Goal: Find specific page/section: Find specific page/section

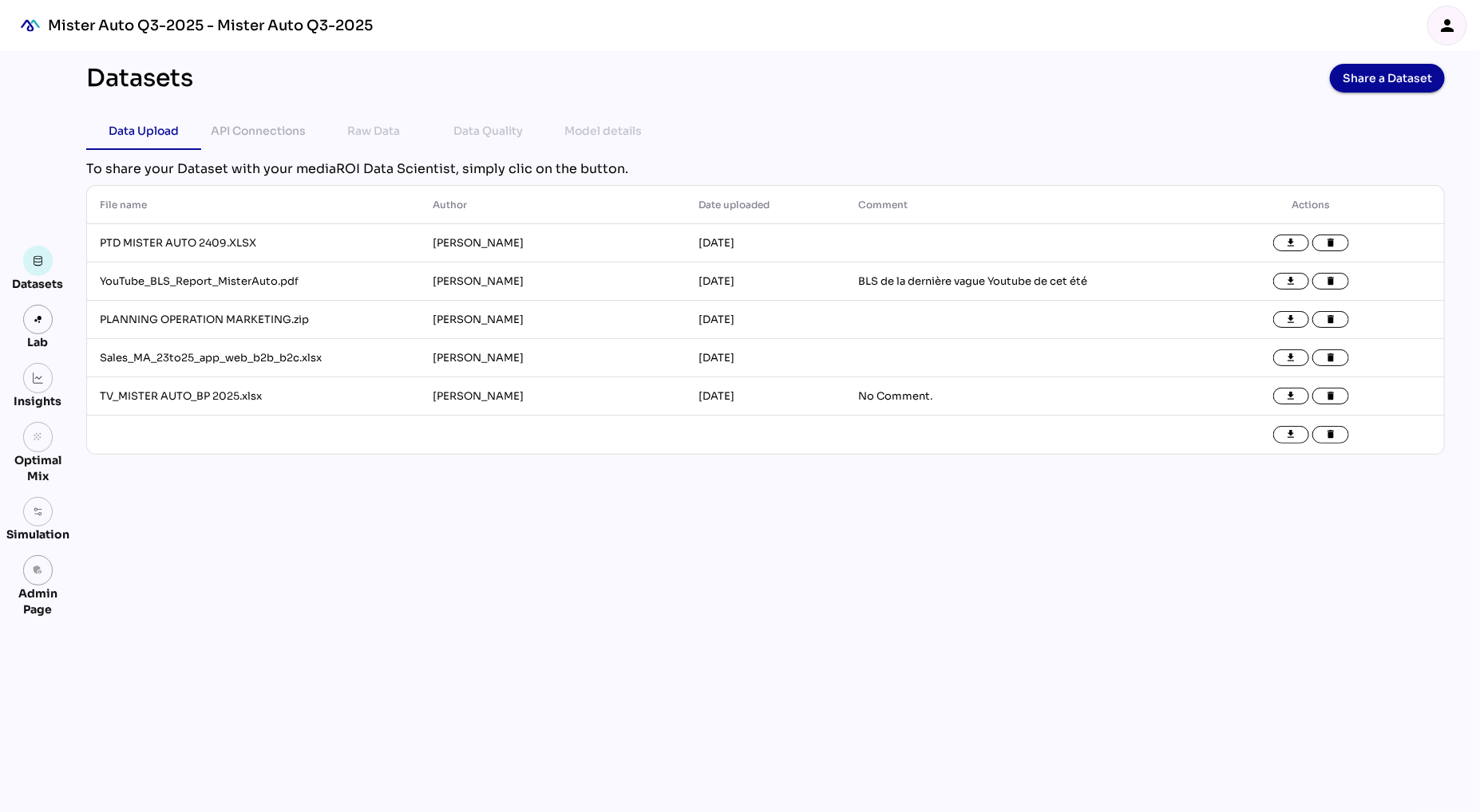
click at [320, 636] on div "Datasets Share a Dataset Data Upload API Connections Raw Data Data Quality Mode…" at bounding box center [766, 431] width 1385 height 761
click at [33, 318] on img at bounding box center [38, 319] width 11 height 11
click at [1448, 29] on icon "person" at bounding box center [1447, 25] width 19 height 19
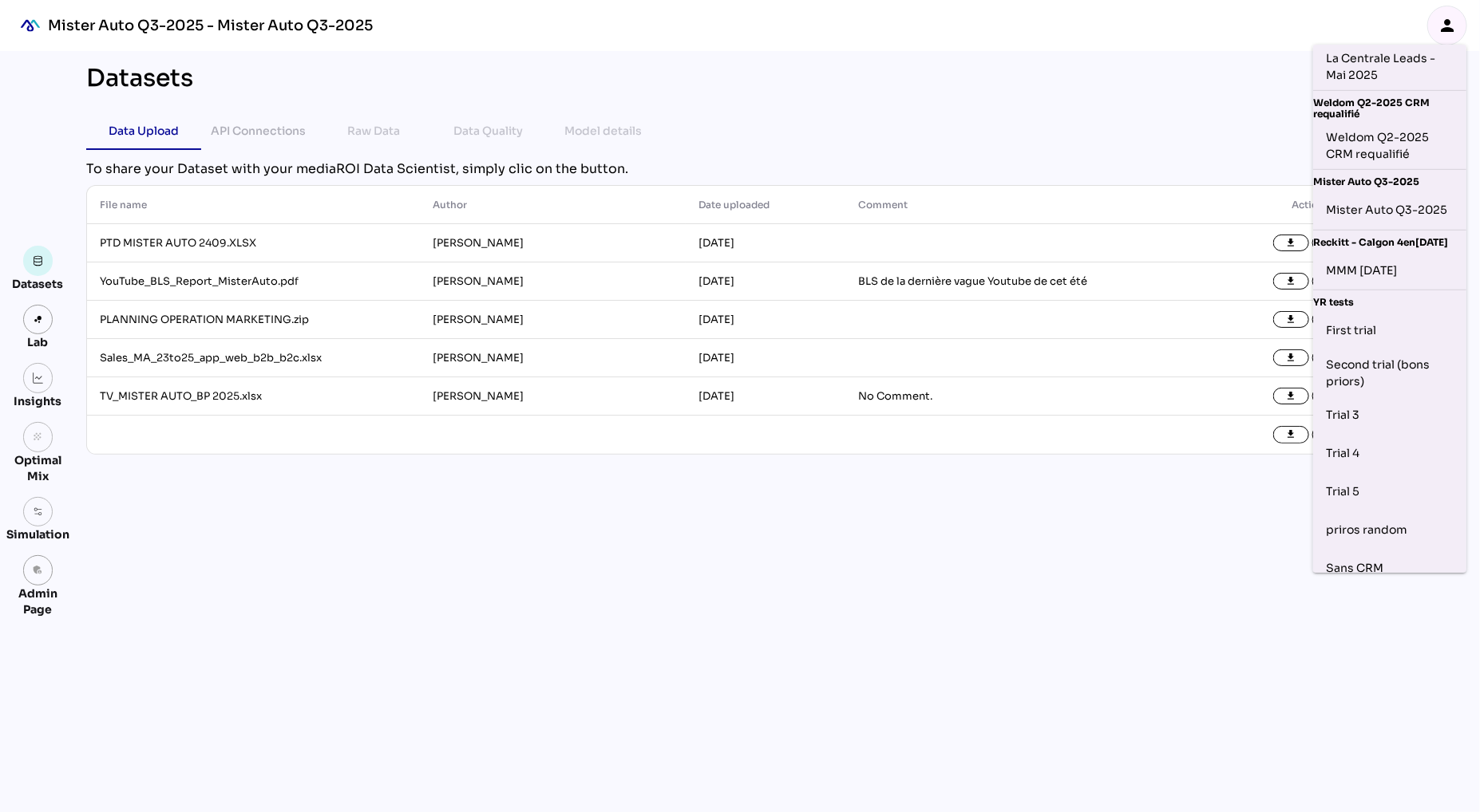
scroll to position [641, 0]
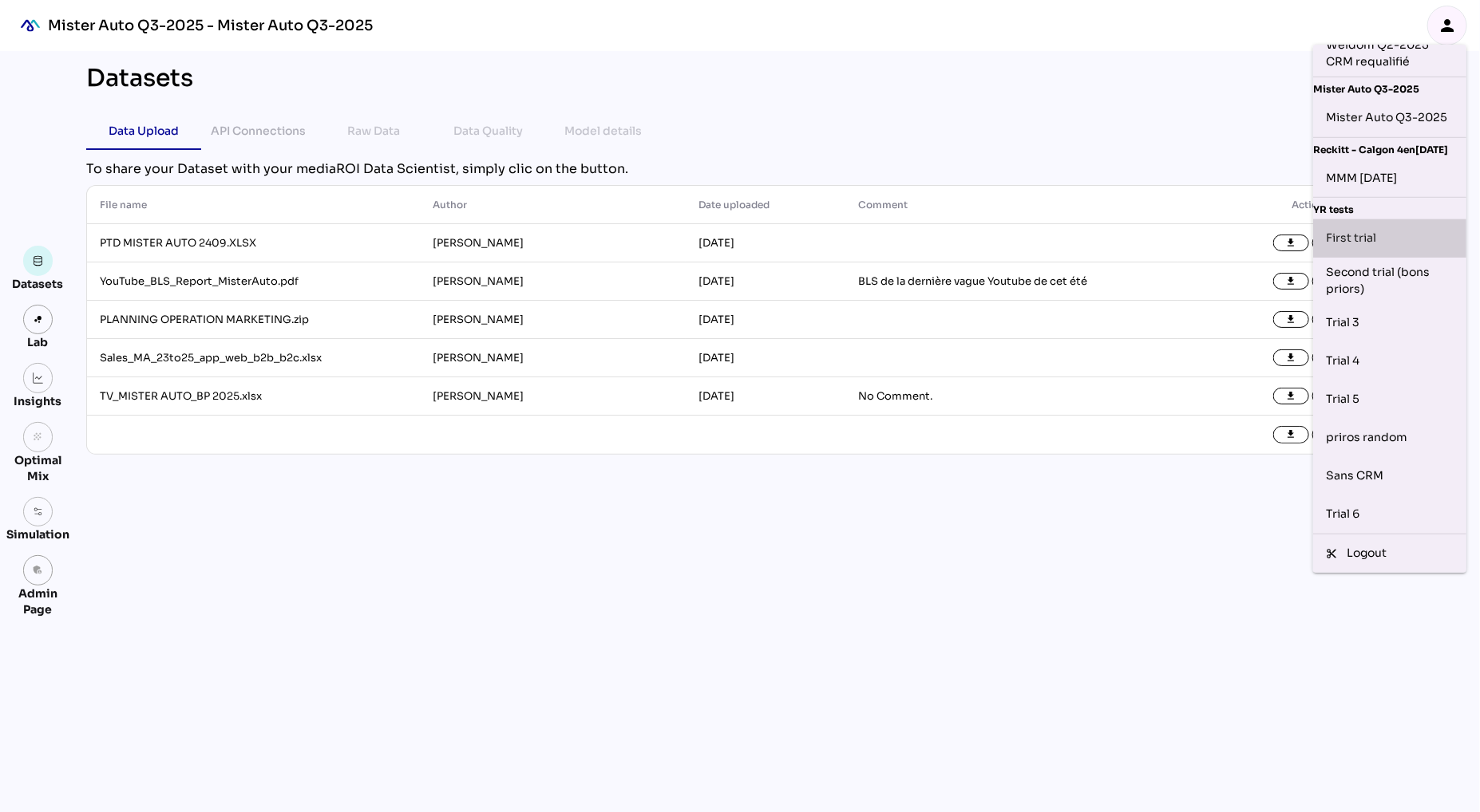
click at [1361, 235] on div "First trial" at bounding box center [1389, 238] width 127 height 25
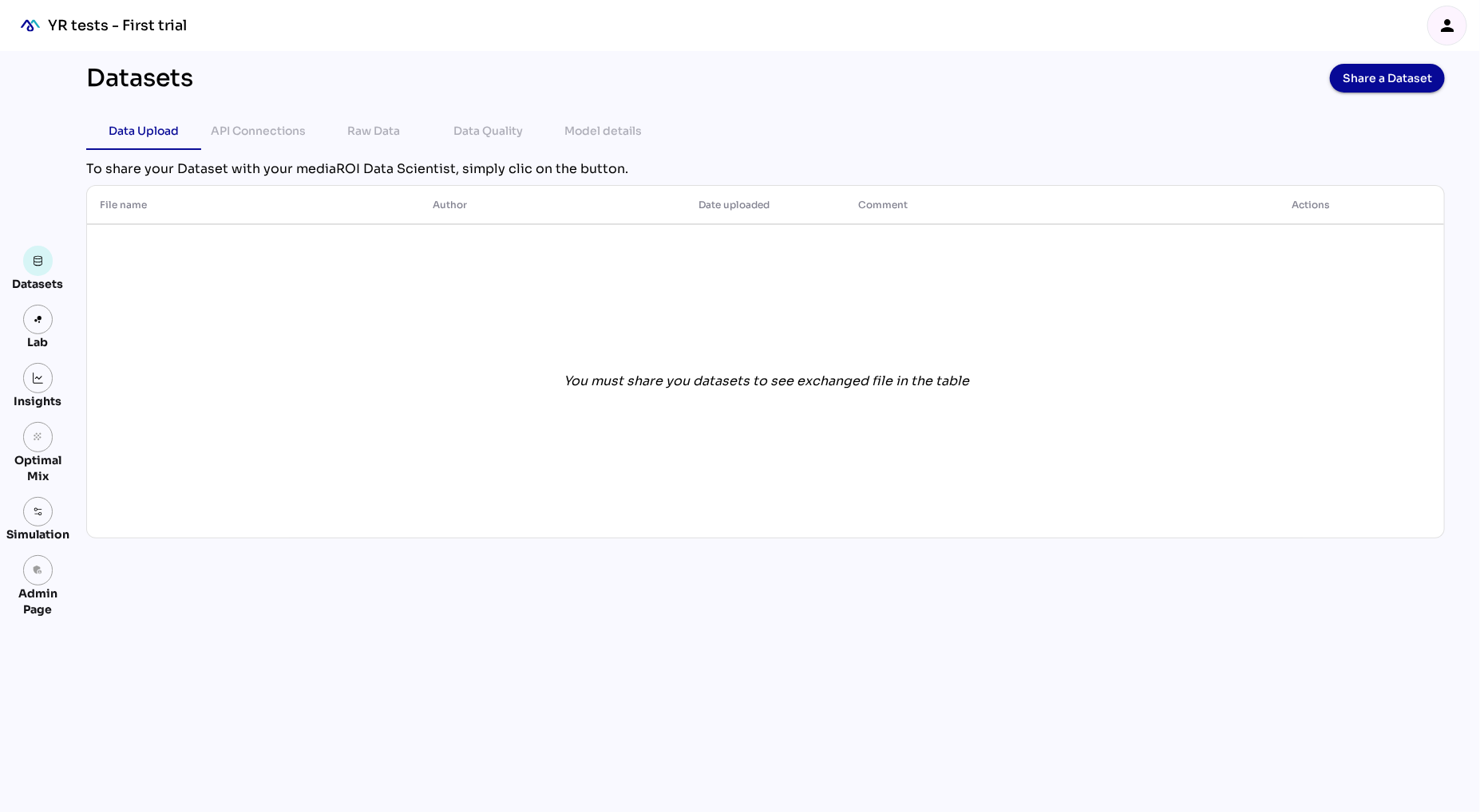
click at [1463, 27] on div "person" at bounding box center [1447, 25] width 38 height 38
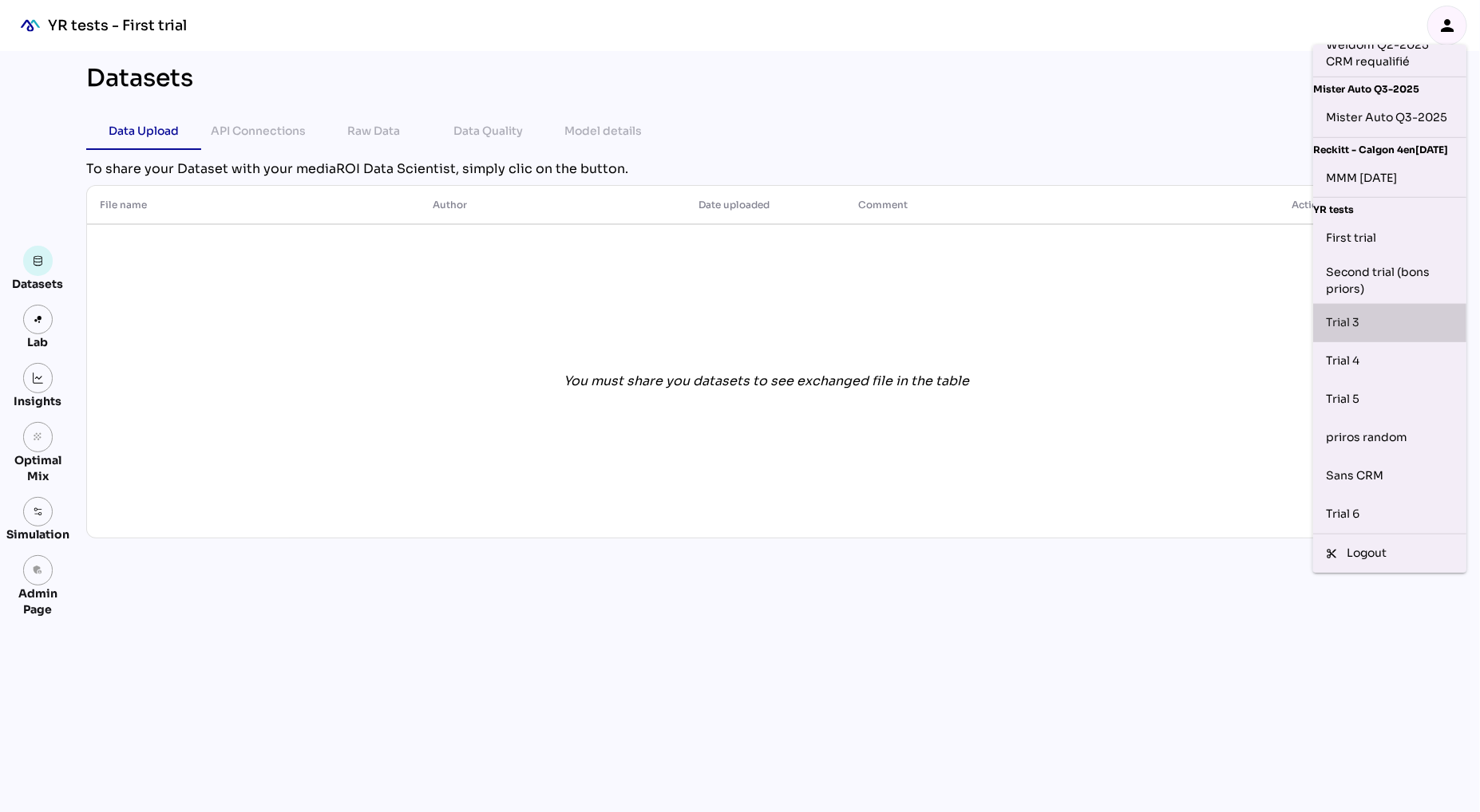
click at [1373, 322] on div "Trial 3" at bounding box center [1389, 323] width 127 height 25
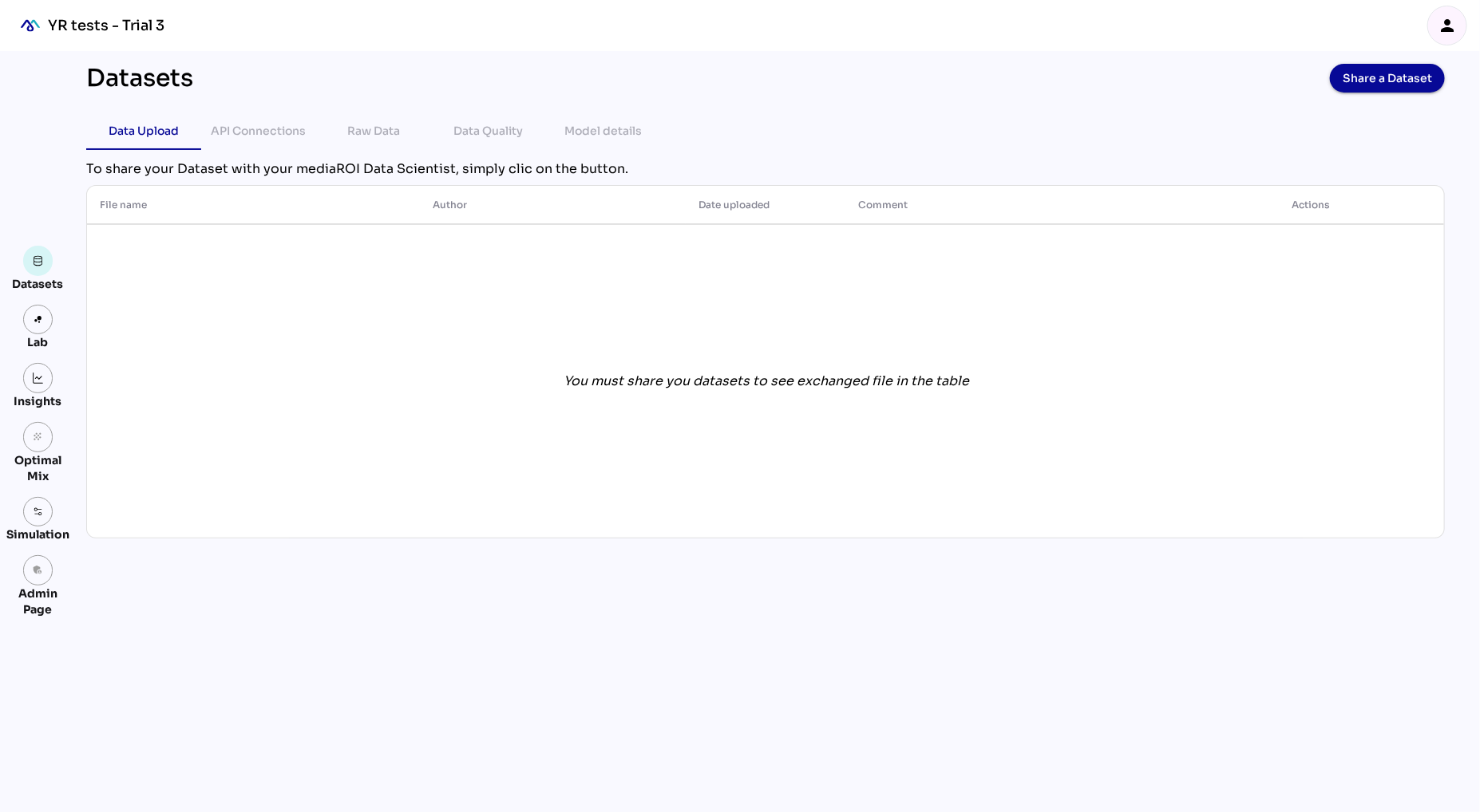
click at [1457, 23] on div "person" at bounding box center [1447, 25] width 38 height 38
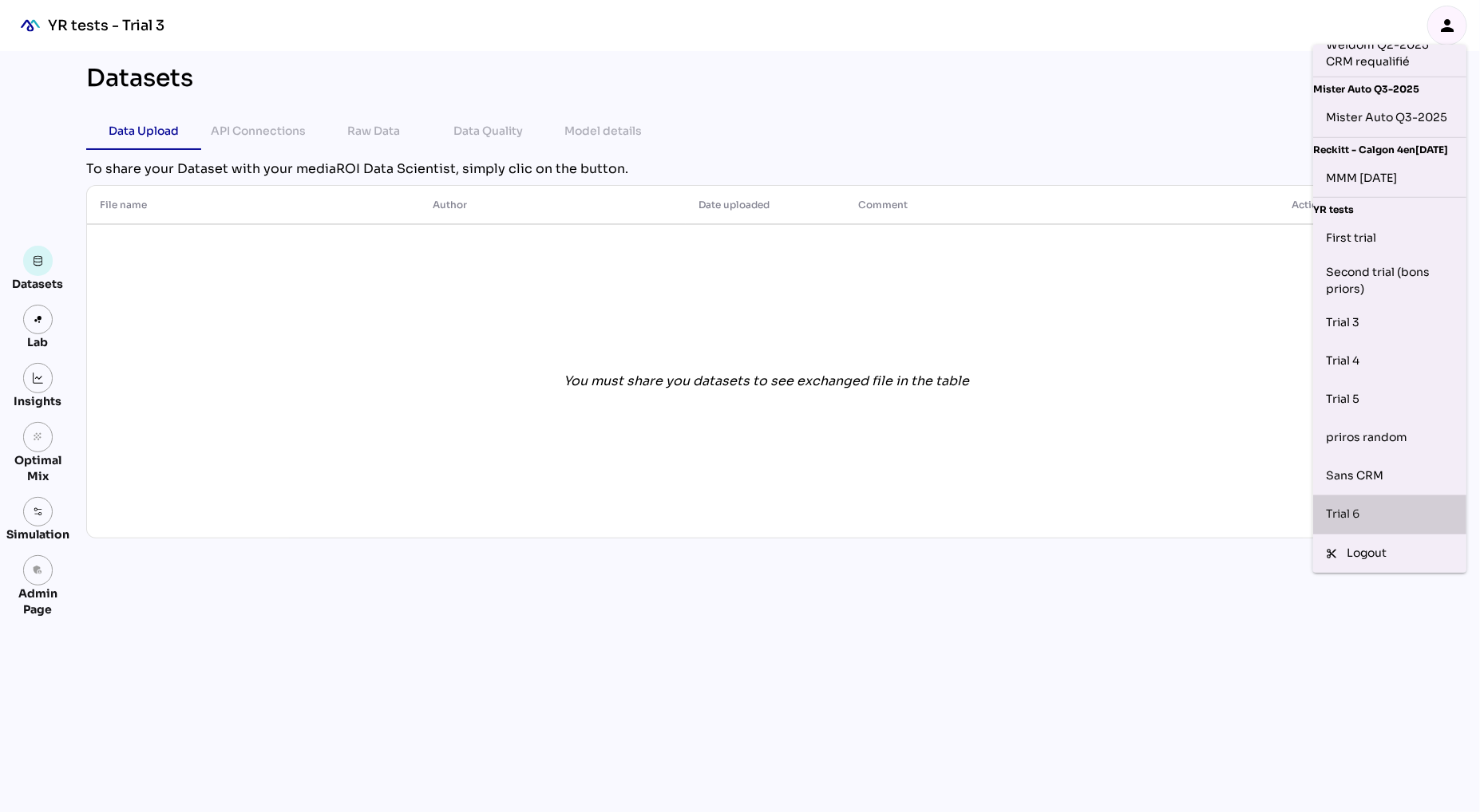
click at [1359, 506] on div "Trial 6" at bounding box center [1389, 514] width 127 height 25
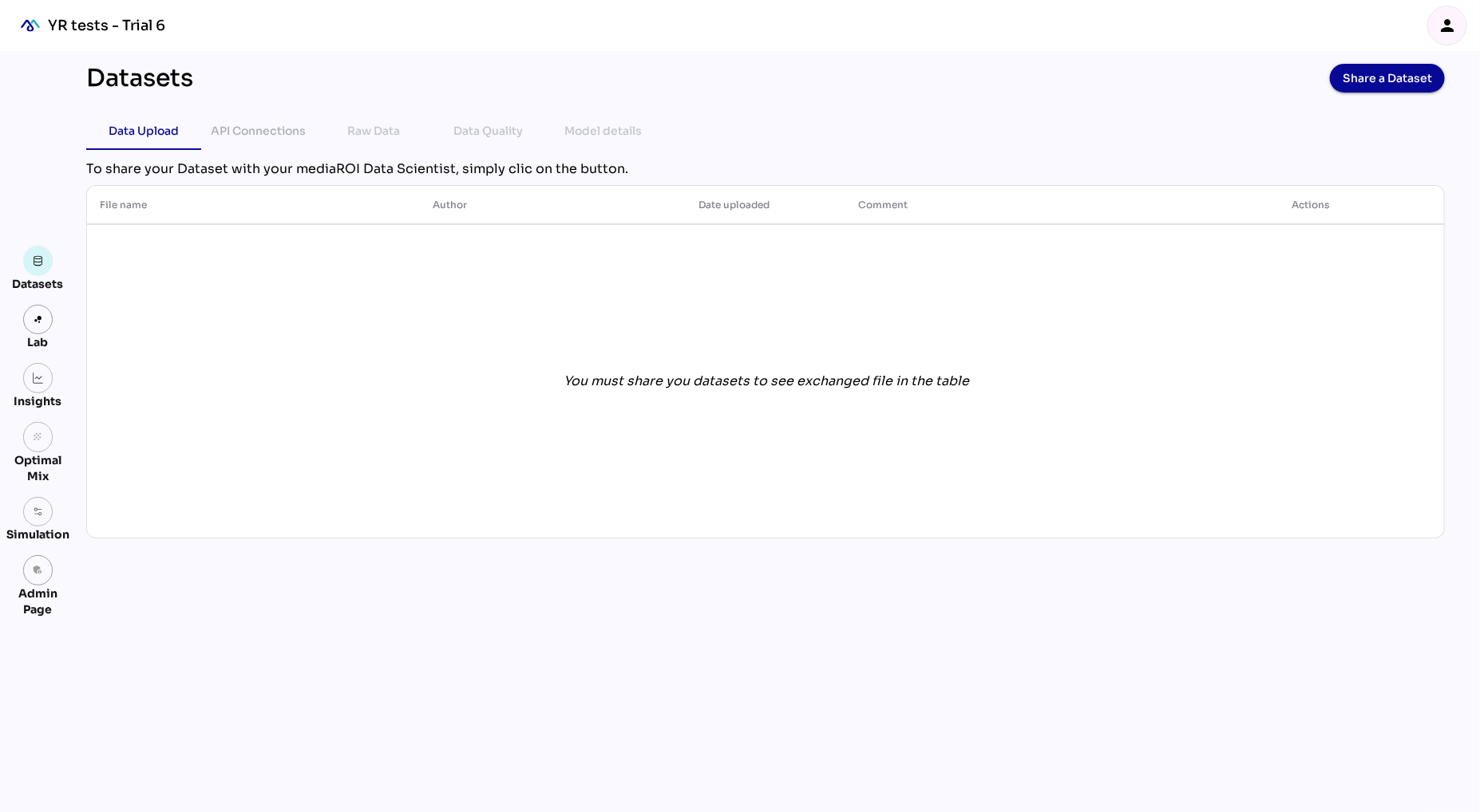
click at [159, 683] on div "Datasets Share a Dataset Data Upload API Connections Raw Data Data Quality Mode…" at bounding box center [766, 431] width 1385 height 761
click at [38, 390] on link at bounding box center [38, 377] width 30 height 30
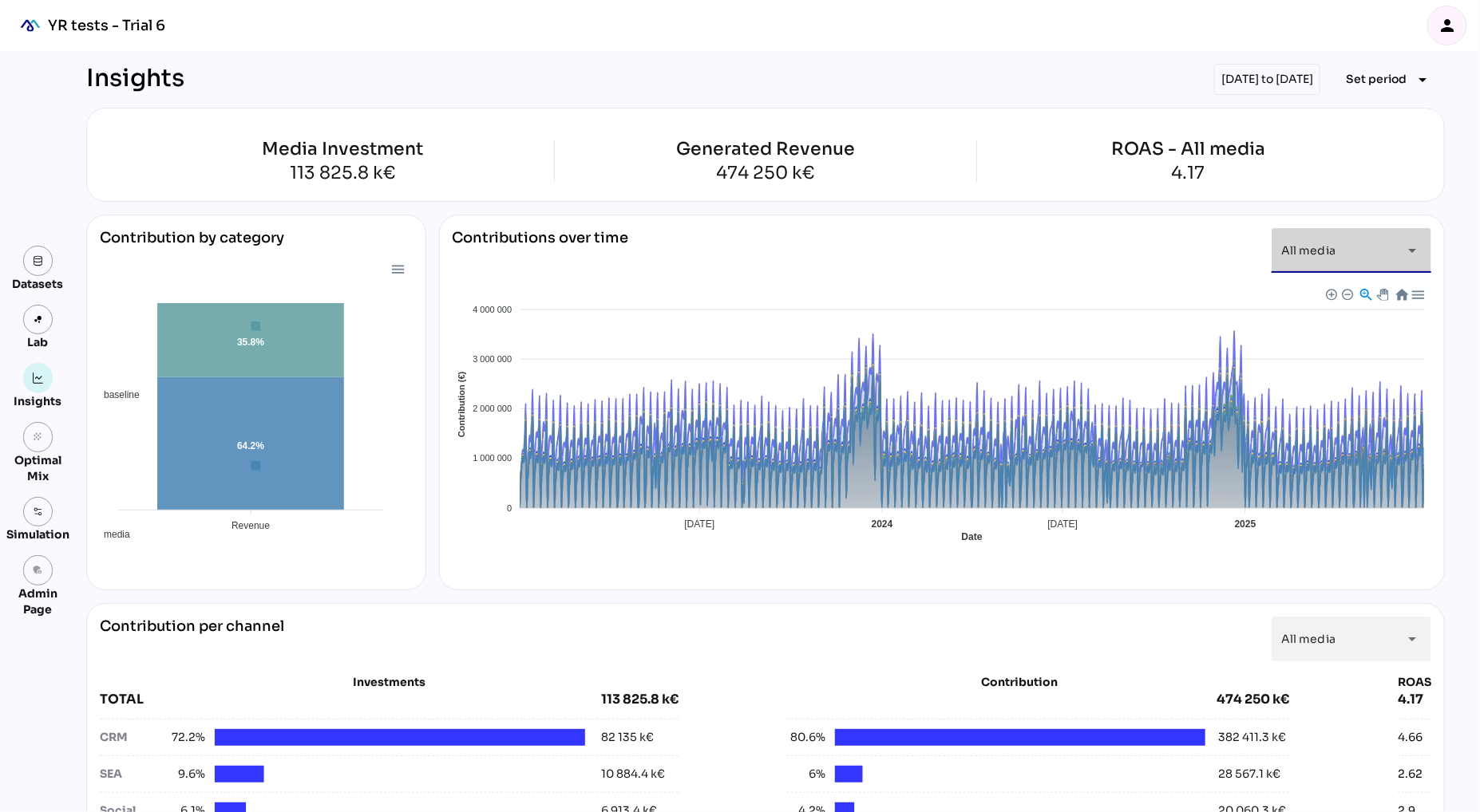
click at [1384, 259] on div "All media *********" at bounding box center [1337, 251] width 112 height 45
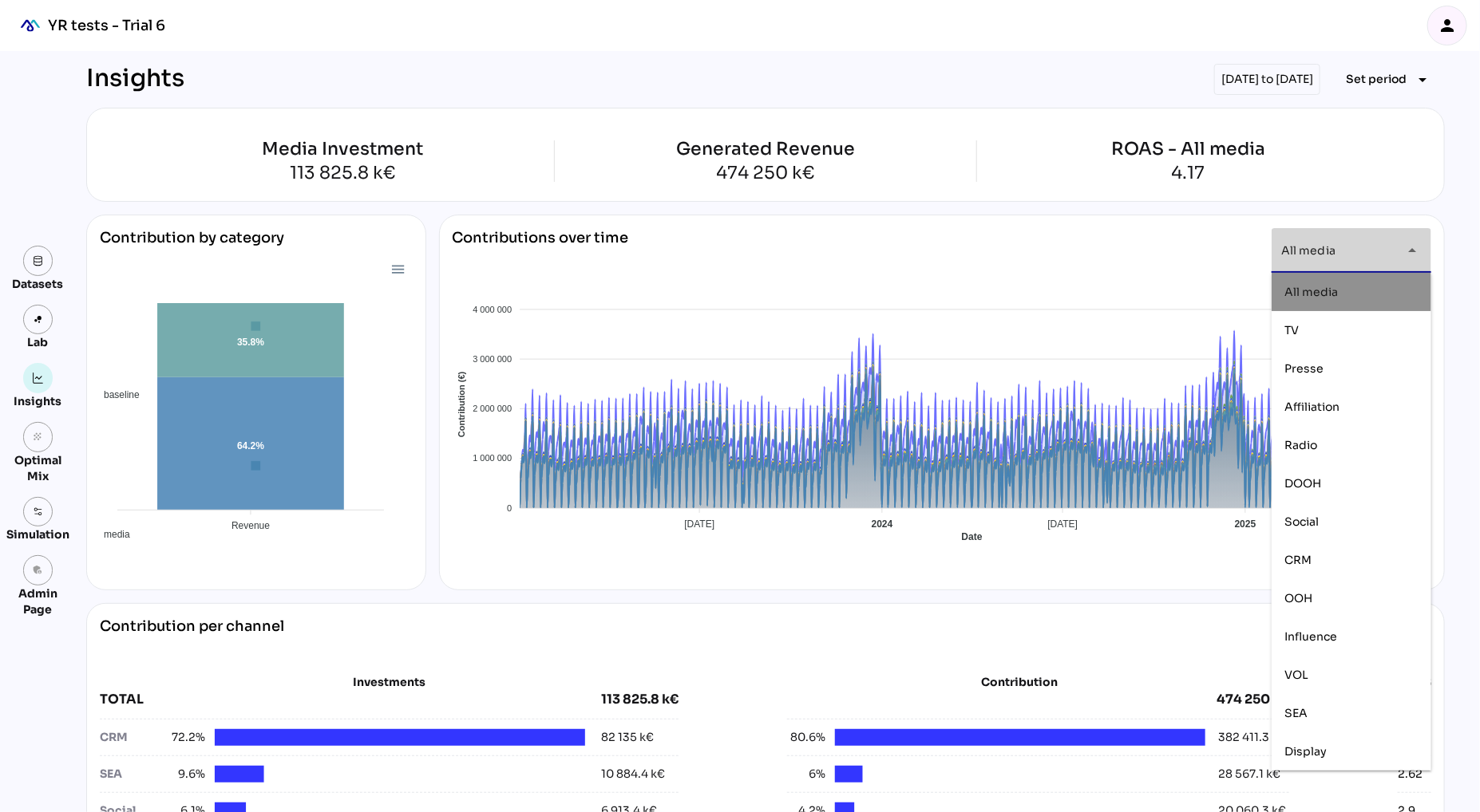
click at [1153, 224] on div "Contributions over time All media ********* arrow_drop_down Baseline TV OOH Aff…" at bounding box center [942, 403] width 1006 height 376
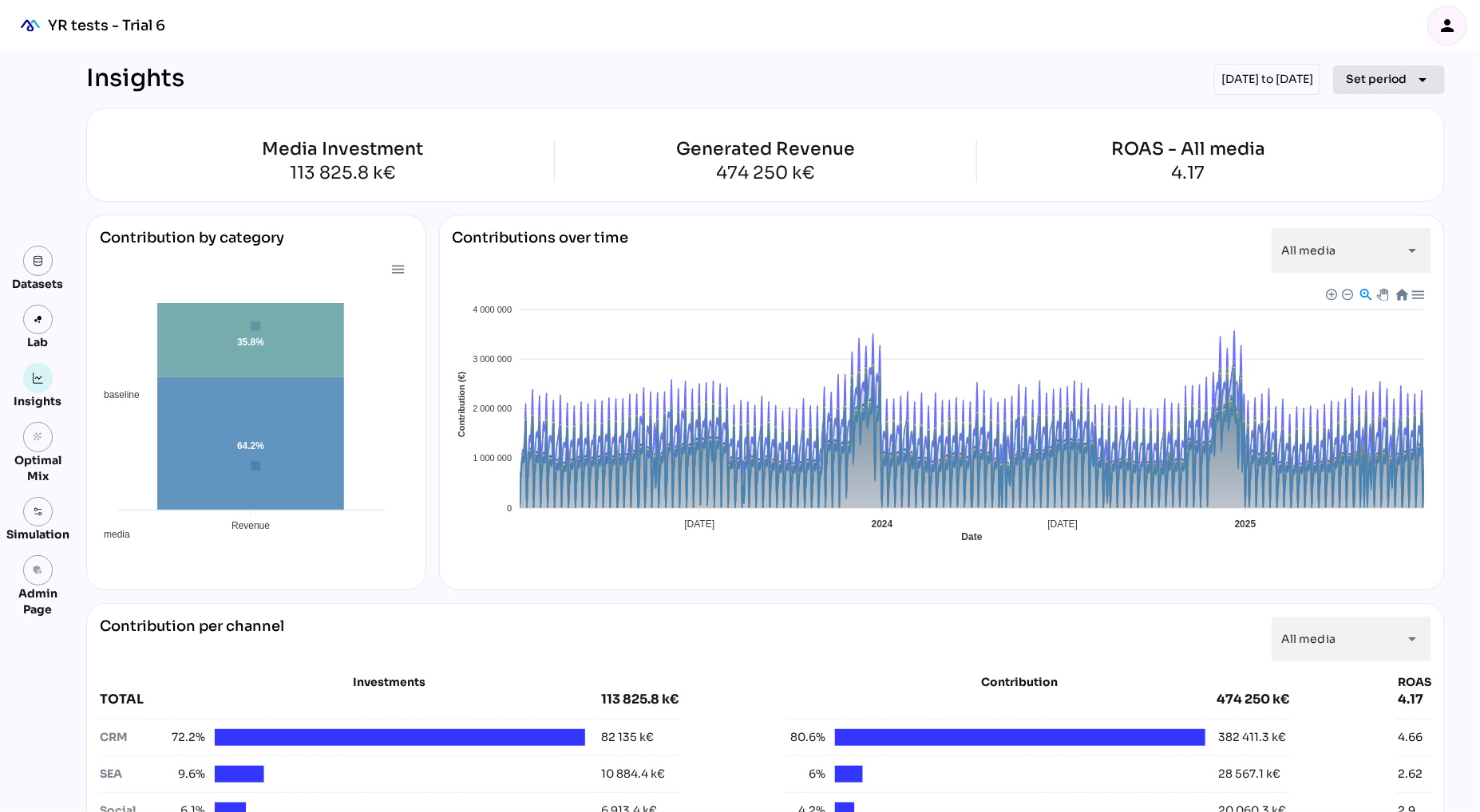
click at [1375, 75] on span "Set period" at bounding box center [1376, 79] width 61 height 19
click at [1357, 270] on div "Custom Period" at bounding box center [1380, 267] width 107 height 14
